Goal: Task Accomplishment & Management: Manage account settings

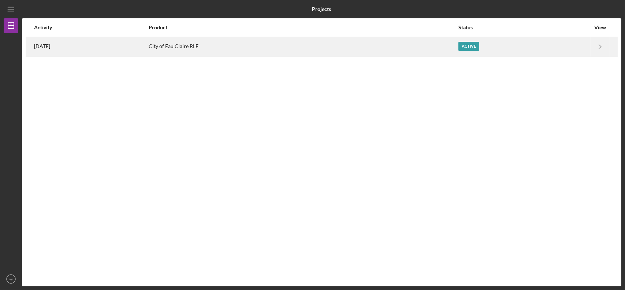
click at [281, 44] on div "City of Eau Claire RLF" at bounding box center [303, 46] width 309 height 18
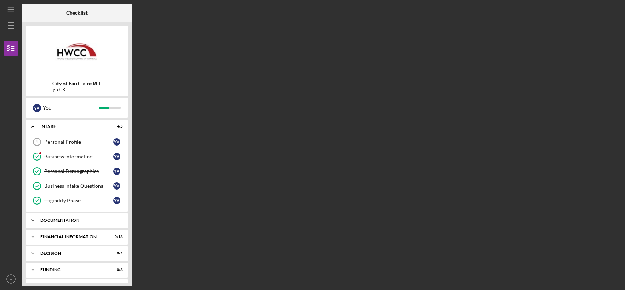
click at [75, 220] on div "Documentation" at bounding box center [79, 220] width 79 height 4
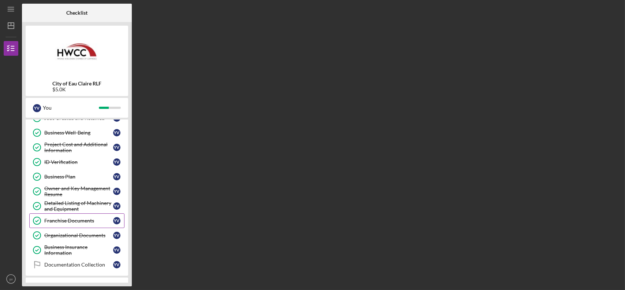
scroll to position [220, 0]
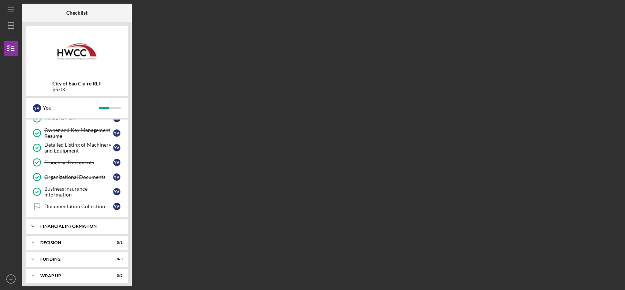
click at [88, 220] on div "Icon/Expander Financial Information 0 / 13" at bounding box center [77, 226] width 103 height 15
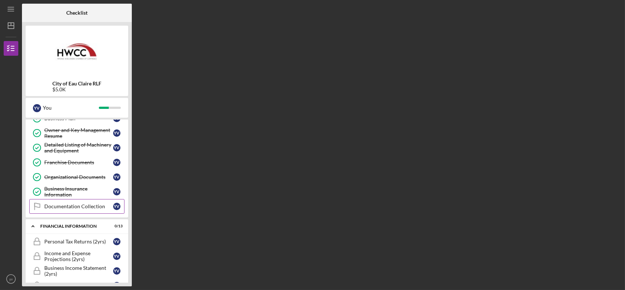
click at [86, 204] on div "Documentation Collection" at bounding box center [78, 206] width 69 height 6
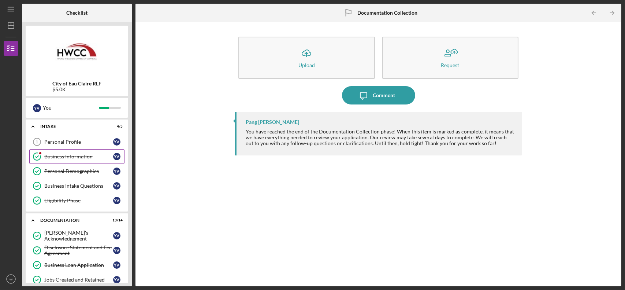
click at [76, 156] on div "Business Information" at bounding box center [78, 156] width 69 height 6
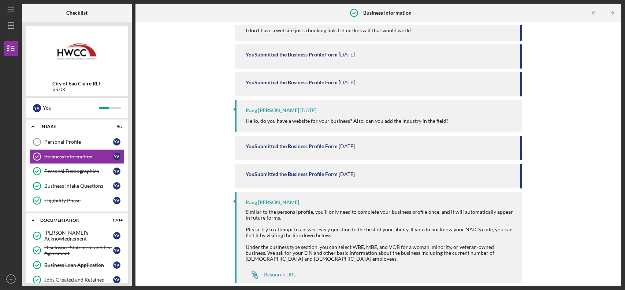
scroll to position [170, 0]
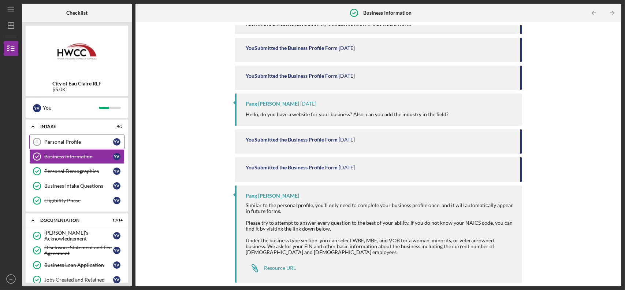
click at [75, 139] on div "Personal Profile" at bounding box center [78, 142] width 69 height 6
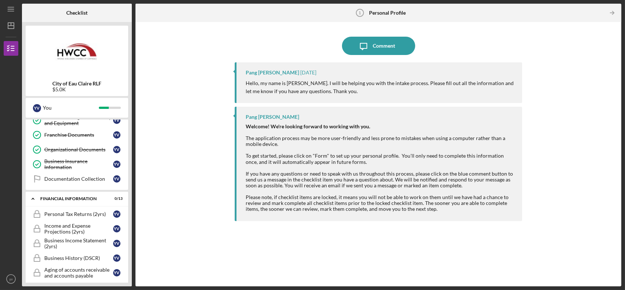
scroll to position [256, 0]
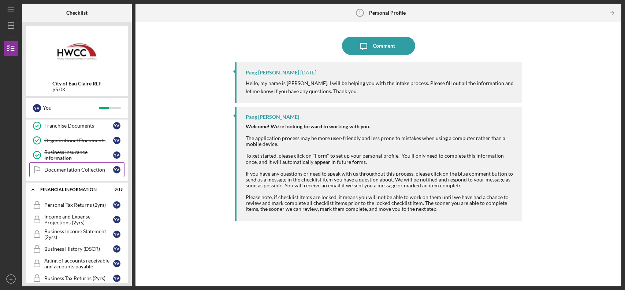
click at [81, 169] on div "Documentation Collection" at bounding box center [78, 170] width 69 height 6
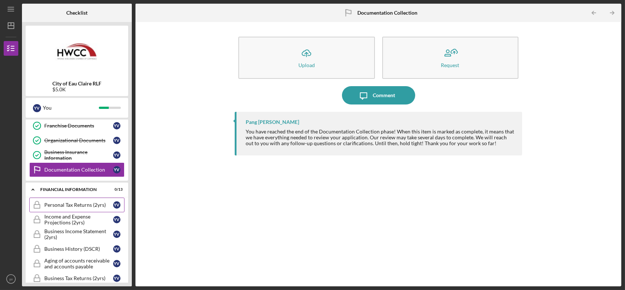
click at [72, 205] on div "Personal Tax Returns (2yrs)" at bounding box center [78, 205] width 69 height 6
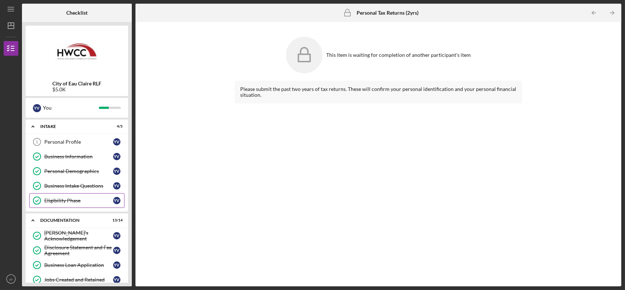
click at [80, 203] on link "Eligibility Phase Eligibility Phase y v" at bounding box center [76, 200] width 95 height 15
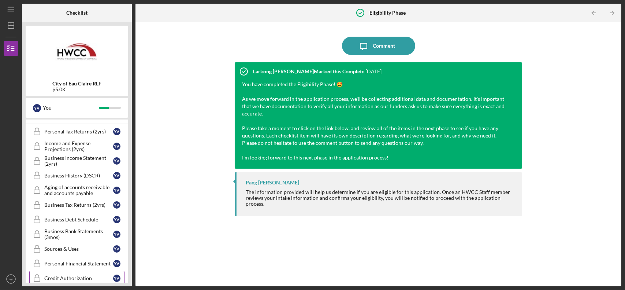
scroll to position [366, 0]
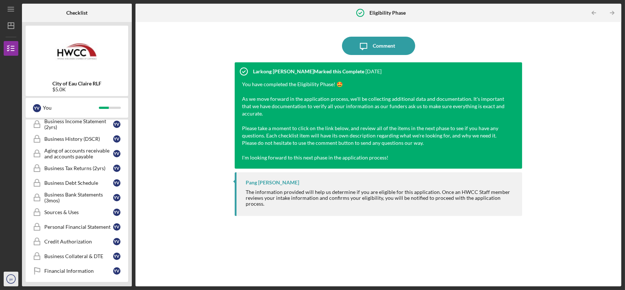
click at [7, 280] on icon "yv" at bounding box center [11, 278] width 15 height 18
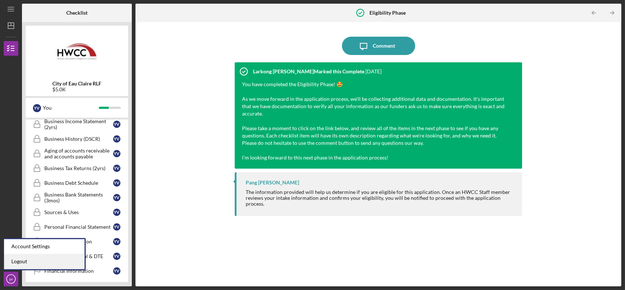
click at [36, 262] on link "Logout" at bounding box center [44, 261] width 81 height 15
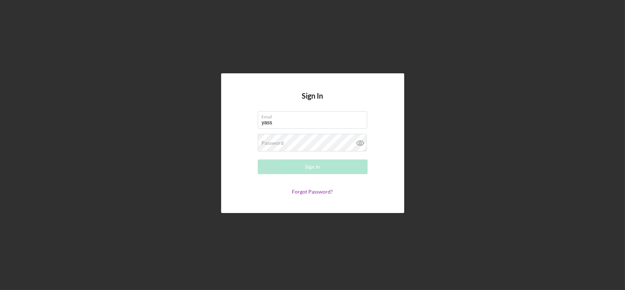
type input "[EMAIL_ADDRESS][DOMAIN_NAME]"
click at [283, 142] on label "Password" at bounding box center [273, 143] width 22 height 6
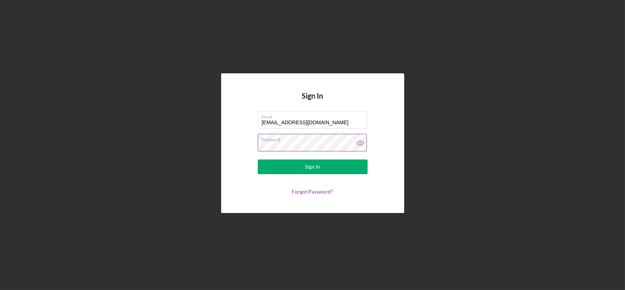
click at [258, 159] on button "Sign In" at bounding box center [313, 166] width 110 height 15
